Goal: Transaction & Acquisition: Download file/media

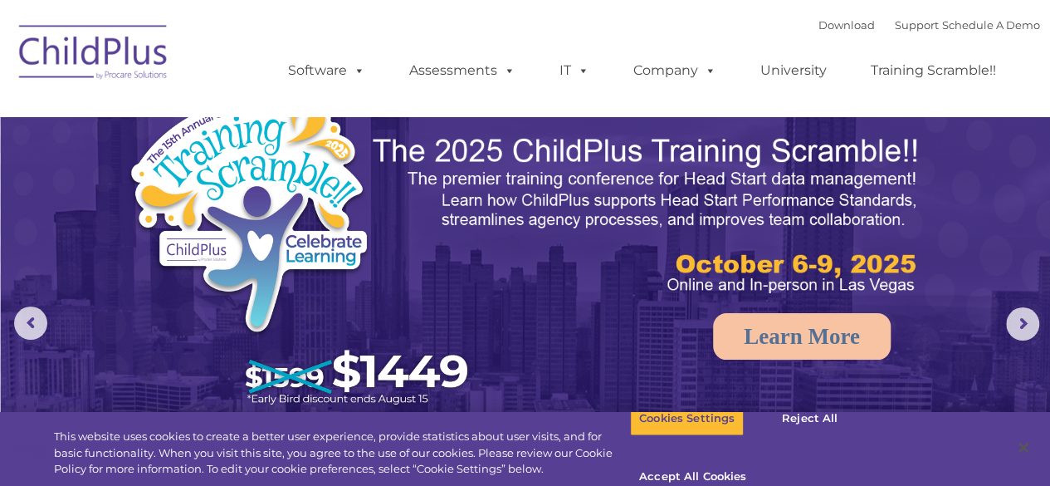
select select "MEDIUM"
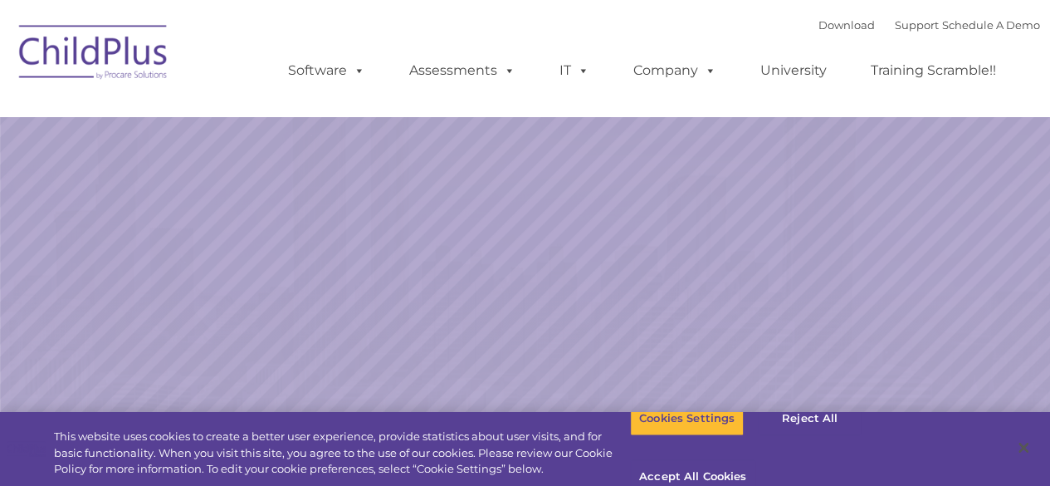
select select "MEDIUM"
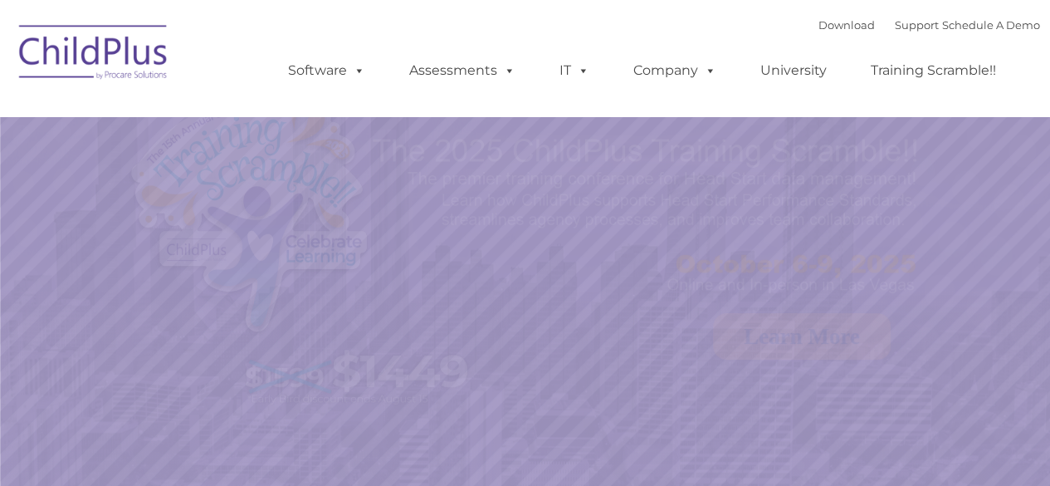
select select "MEDIUM"
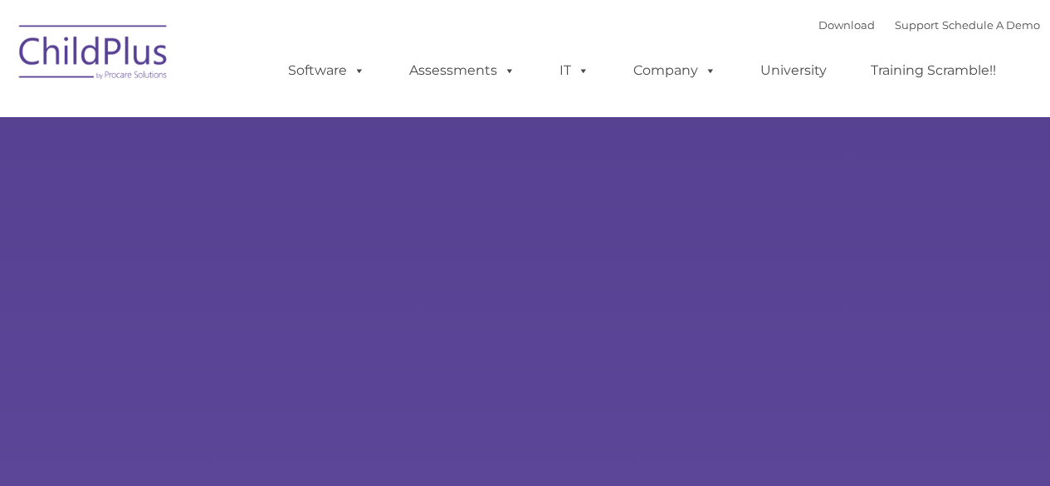
type input ""
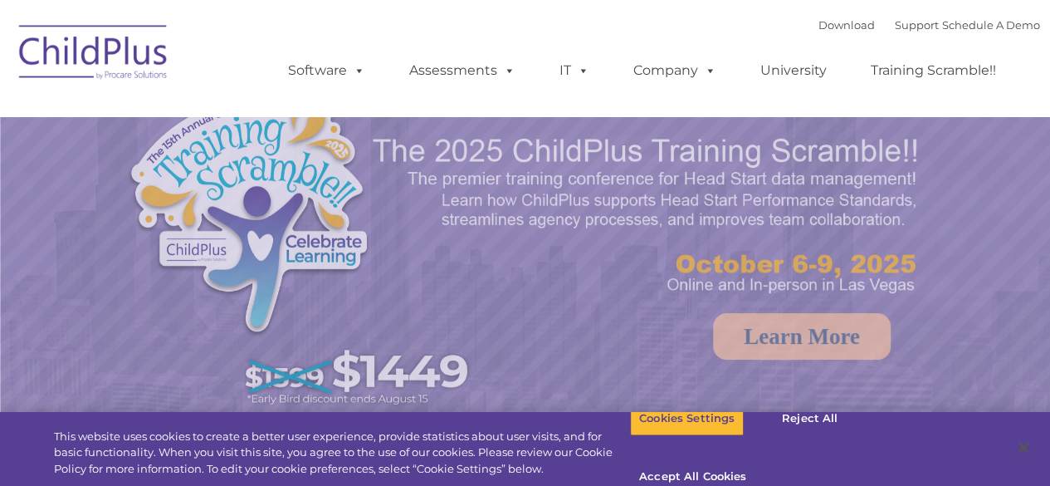
select select "MEDIUM"
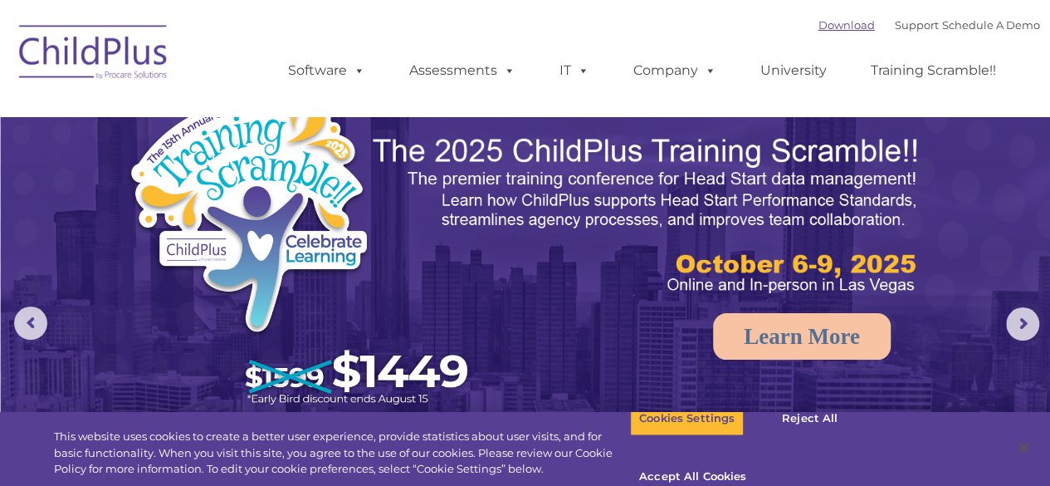
click at [833, 27] on link "Download" at bounding box center [847, 24] width 56 height 13
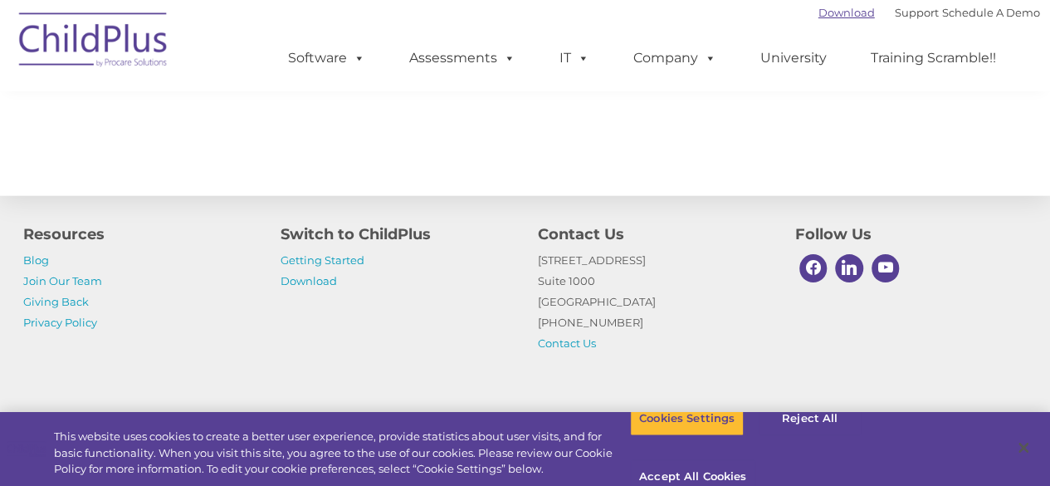
scroll to position [1934, 0]
